Goal: Register for event/course

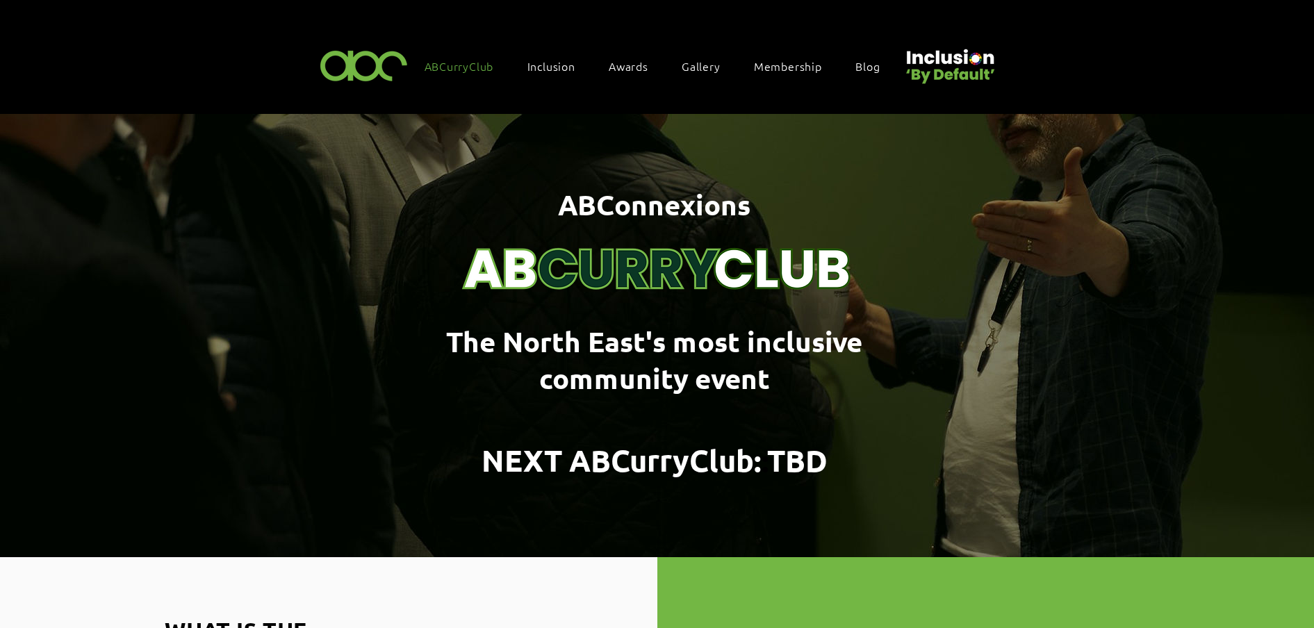
click at [632, 67] on span "Awards" at bounding box center [629, 65] width 40 height 15
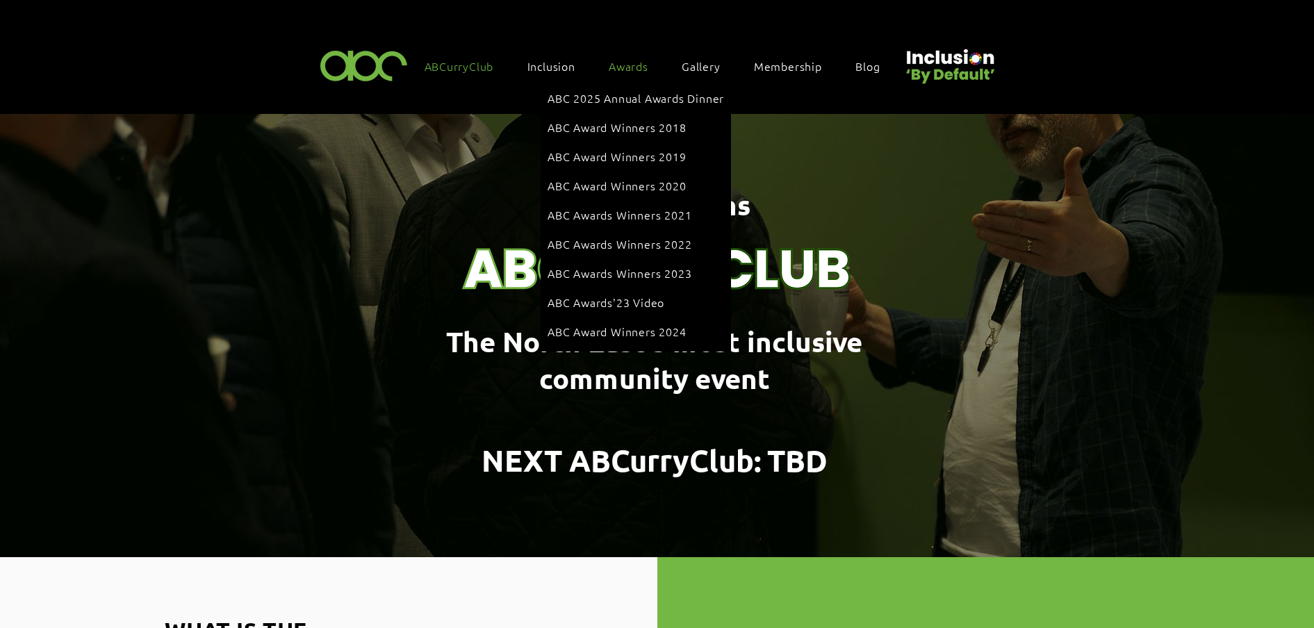
click at [636, 67] on span "Awards" at bounding box center [629, 65] width 40 height 15
click at [633, 89] on link "ABC 2025 Annual Awards Dinner" at bounding box center [636, 98] width 177 height 26
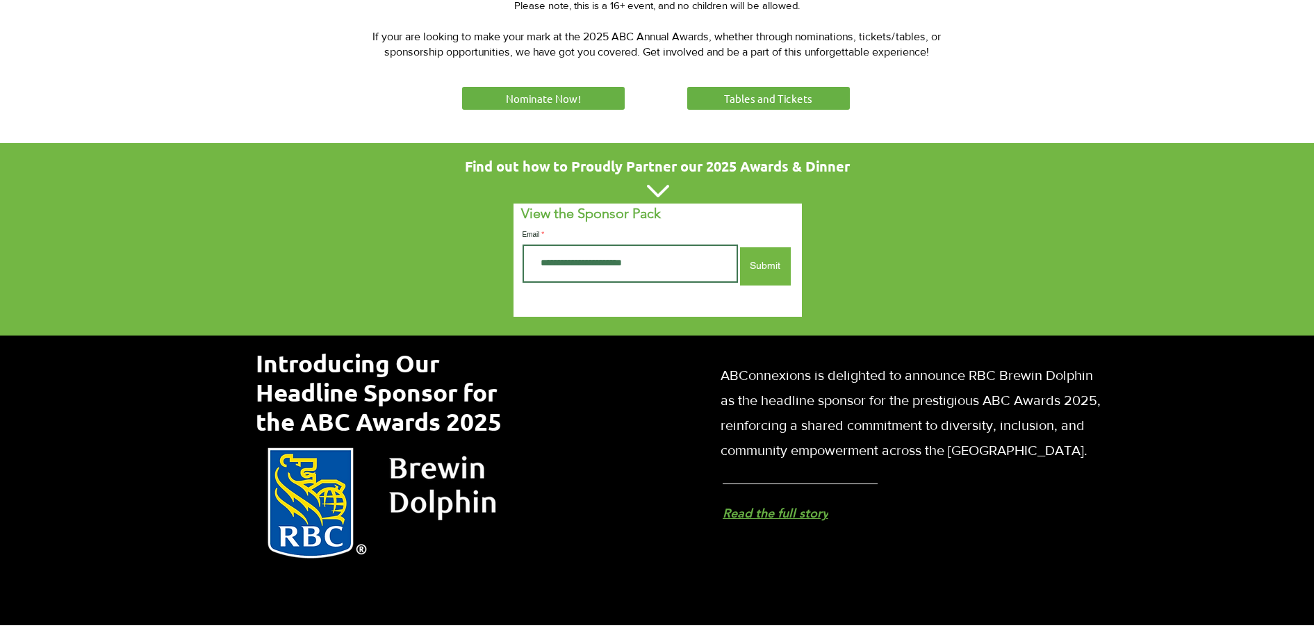
scroll to position [608, 0]
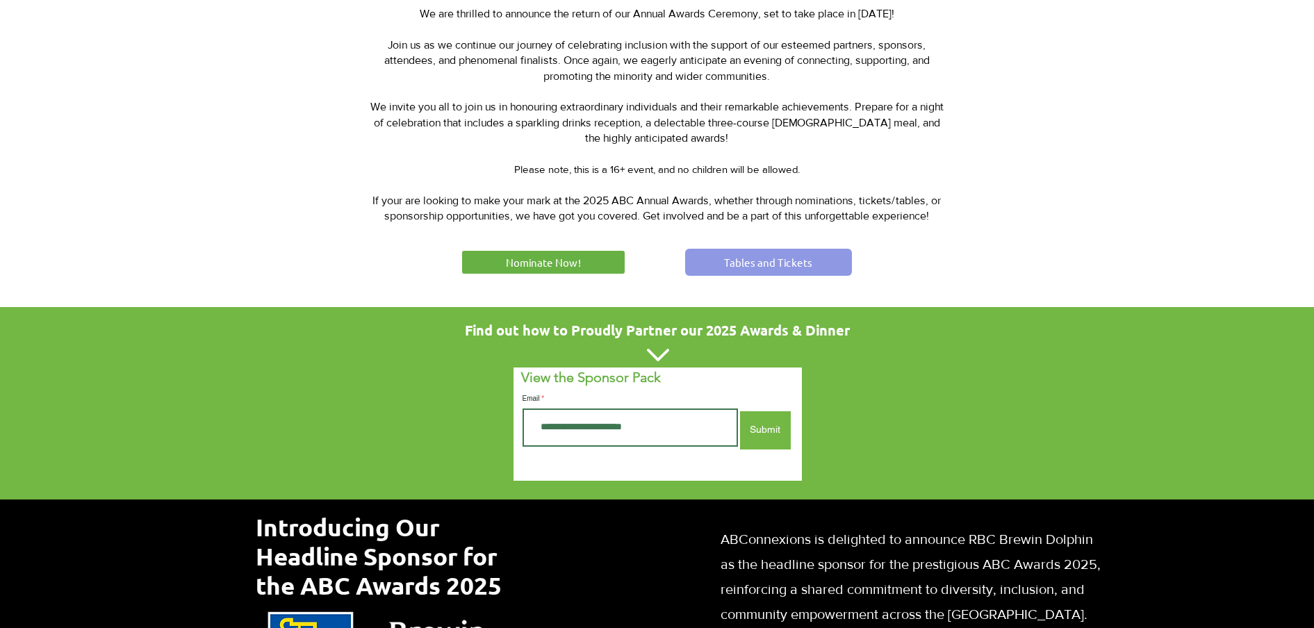
click at [783, 258] on span "Tables and Tickets" at bounding box center [768, 262] width 88 height 15
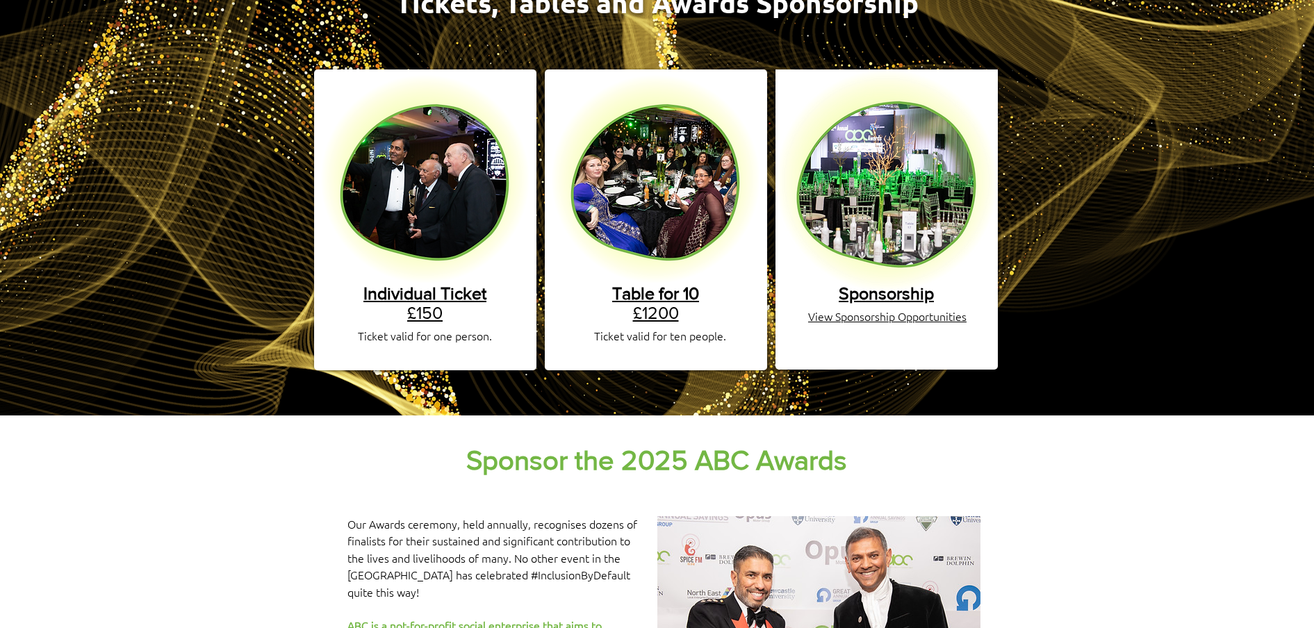
scroll to position [261, 0]
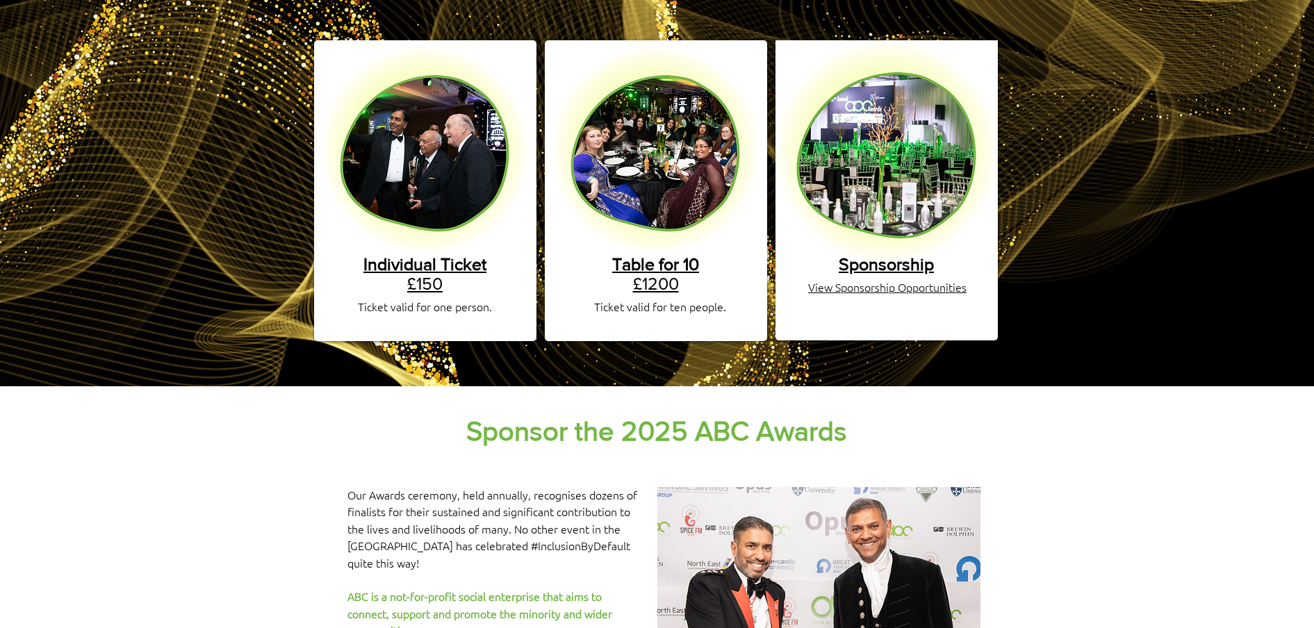
click at [445, 259] on span "Individual Ticket" at bounding box center [424, 263] width 123 height 19
click at [674, 268] on link "Table for 10 £1200" at bounding box center [655, 273] width 87 height 39
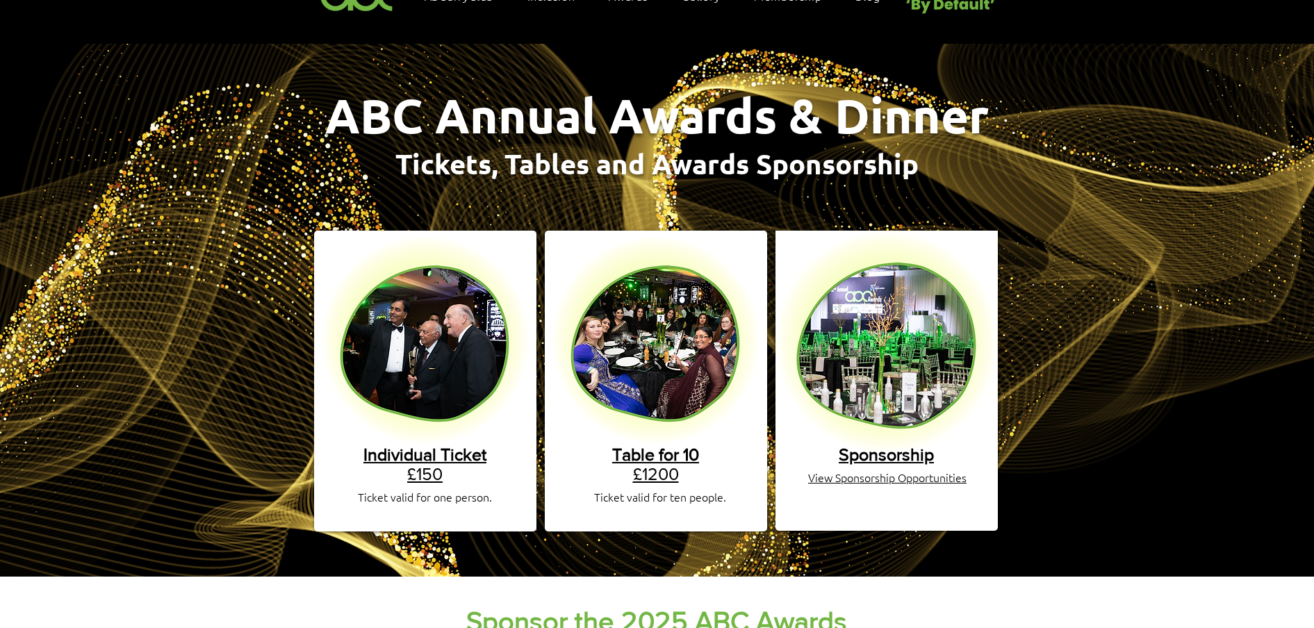
scroll to position [0, 0]
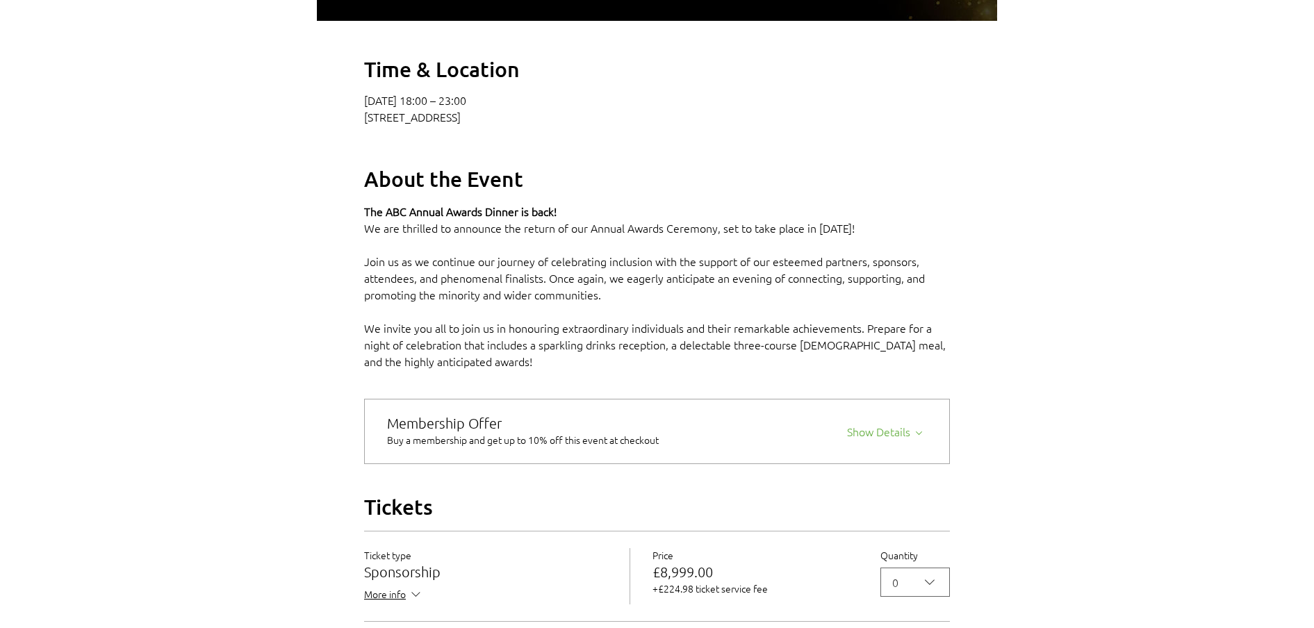
scroll to position [1043, 0]
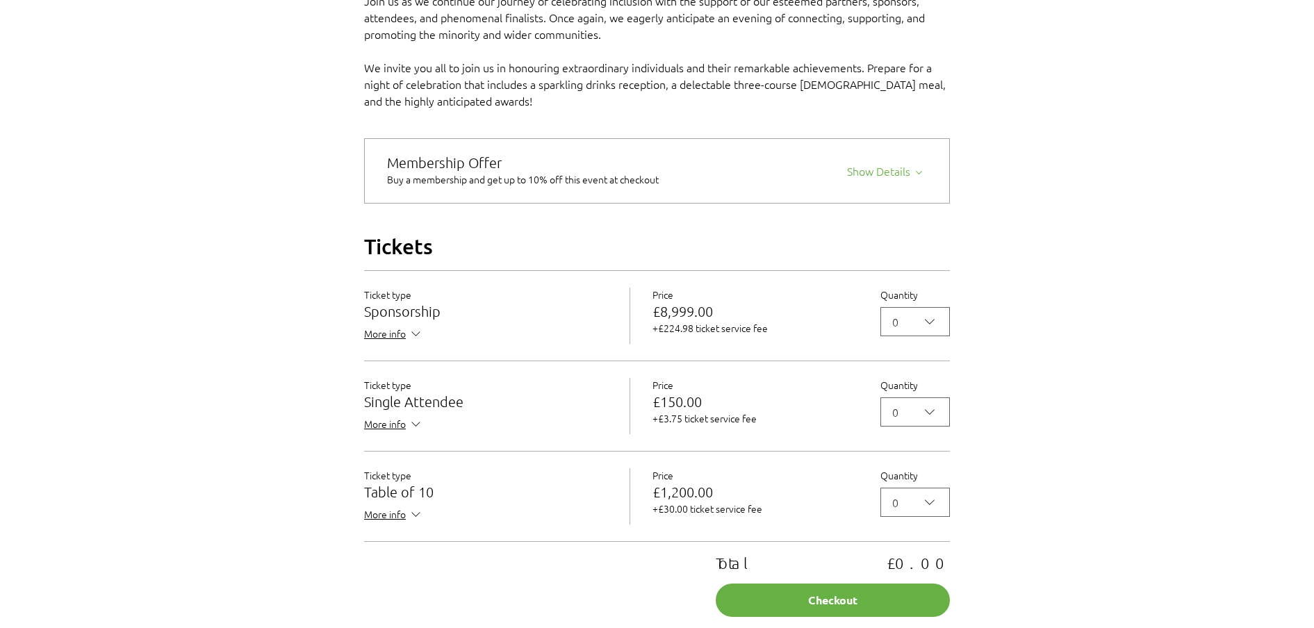
click at [120, 168] on div "2025 Annual ABC Awards Dinner" at bounding box center [657, 46] width 1314 height 1948
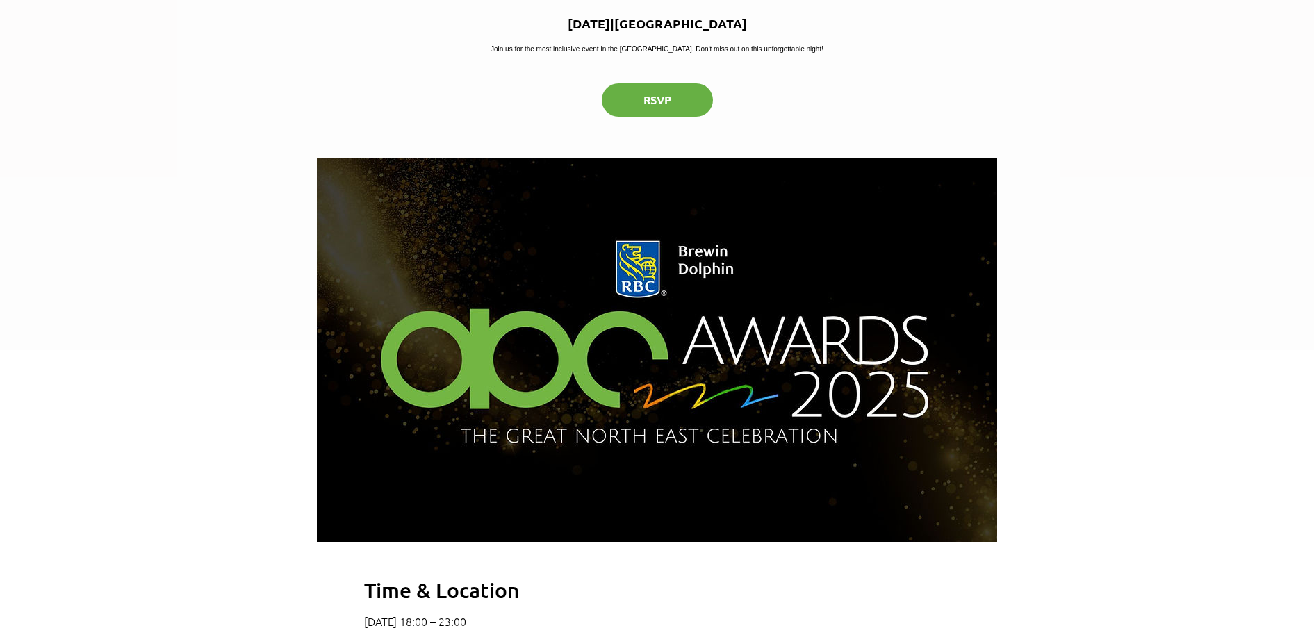
scroll to position [0, 0]
